Goal: Task Accomplishment & Management: Manage account settings

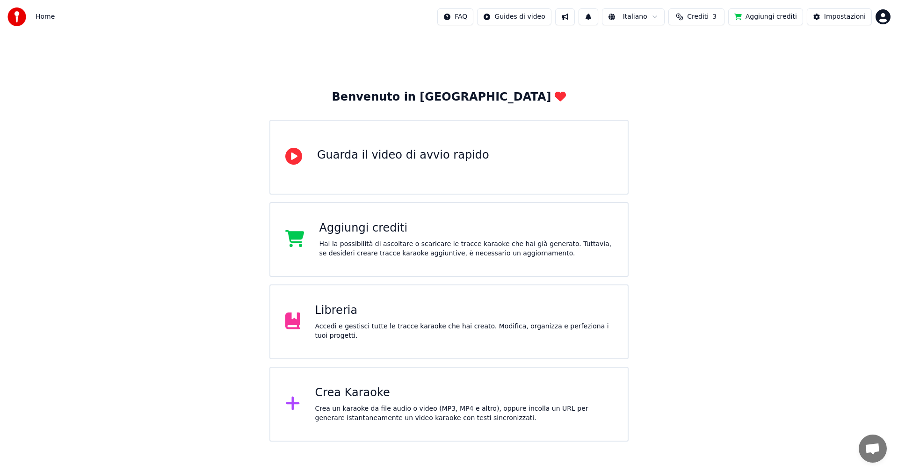
click at [878, 22] on html "Home FAQ Guides di video Italiano Crediti 3 Aggiungi crediti Impostazioni Benve…" at bounding box center [449, 221] width 898 height 442
click at [823, 110] on div "Esci" at bounding box center [842, 117] width 108 height 15
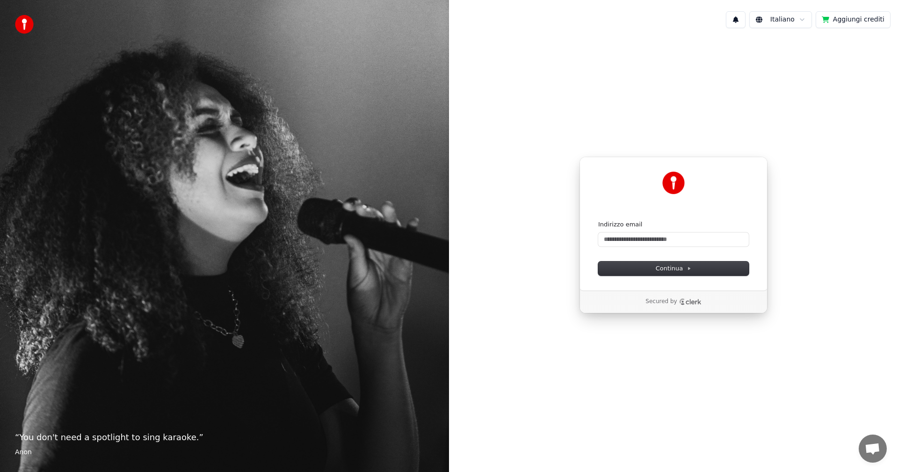
click at [654, 248] on form "Indirizzo email Continua" at bounding box center [673, 247] width 151 height 55
click at [653, 242] on input "Indirizzo email" at bounding box center [673, 240] width 151 height 14
